Goal: Communication & Community: Answer question/provide support

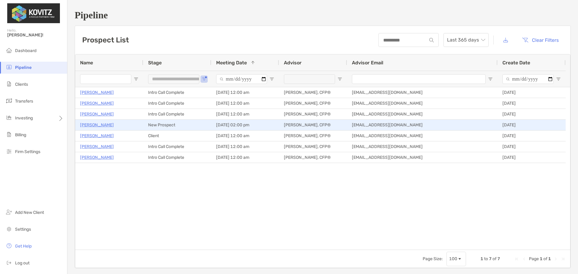
click at [96, 126] on p "[PERSON_NAME]" at bounding box center [97, 125] width 34 height 8
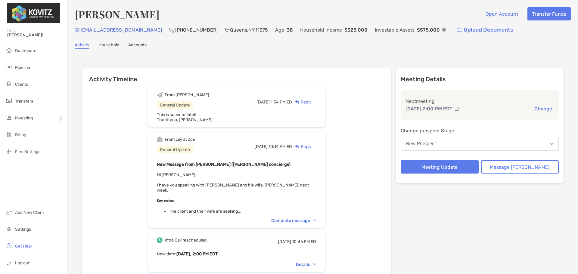
click at [301, 218] on div "Complete message" at bounding box center [293, 220] width 45 height 5
